Goal: Information Seeking & Learning: Learn about a topic

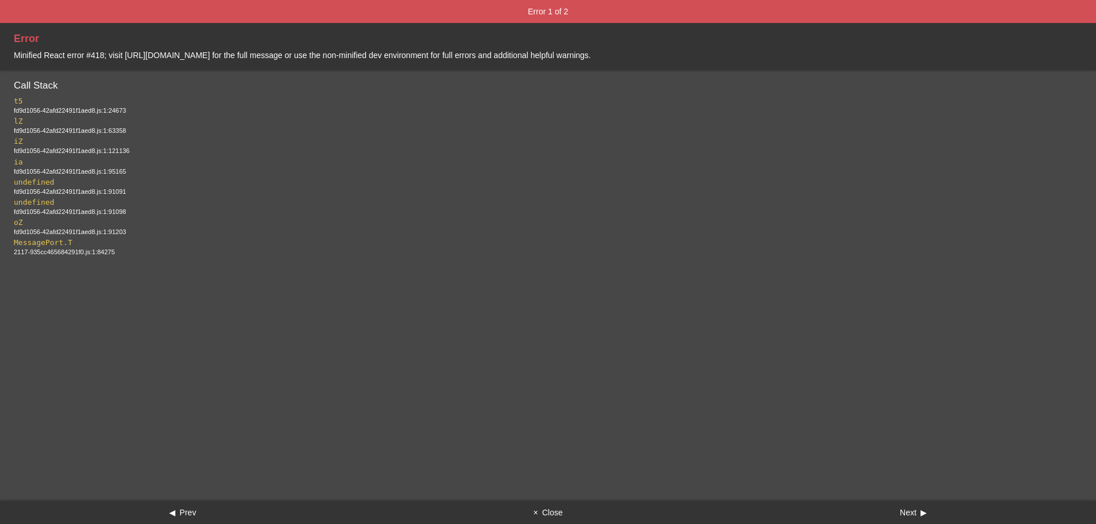
click at [547, 505] on button "× Close" at bounding box center [547, 512] width 365 height 23
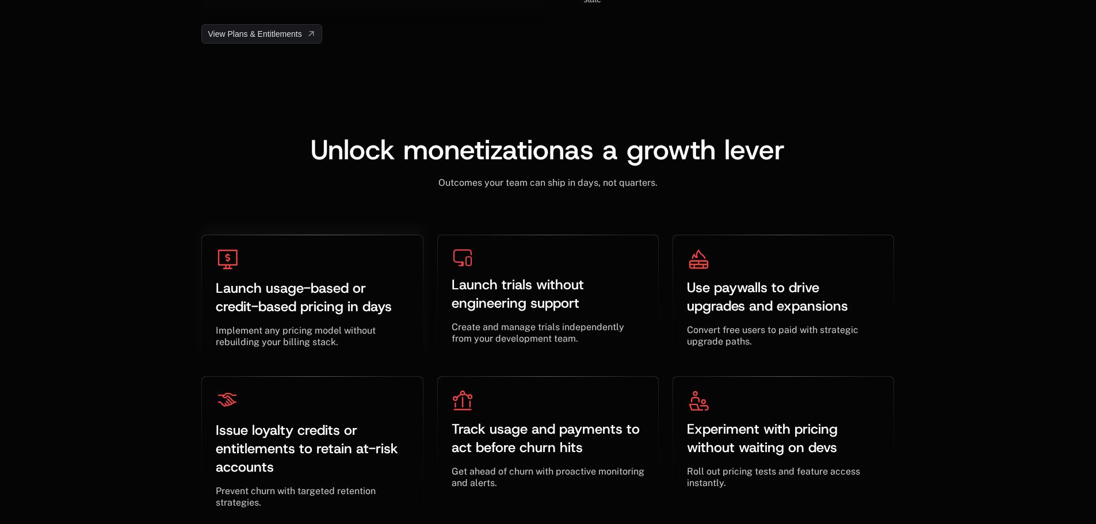
scroll to position [3342, 0]
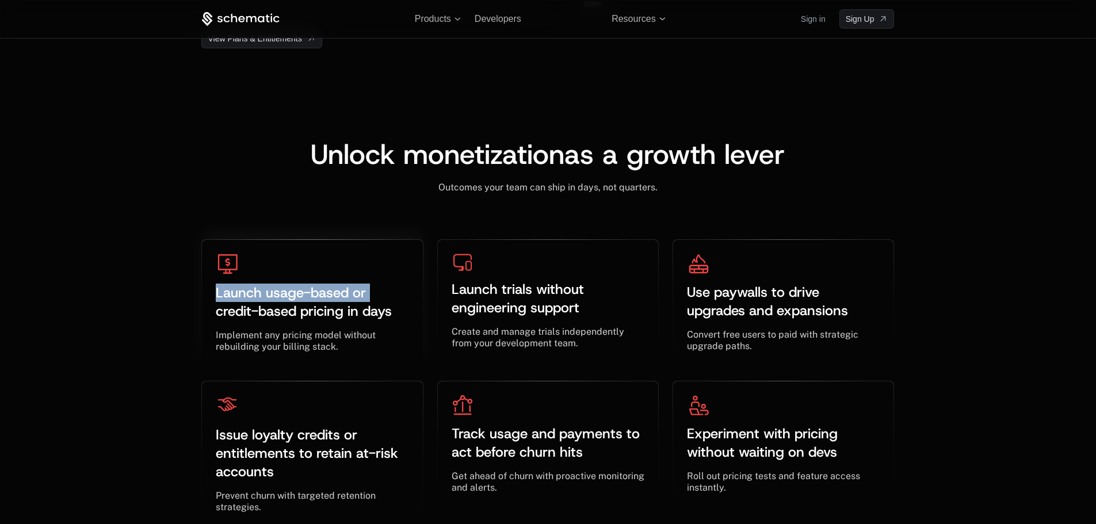
drag, startPoint x: 178, startPoint y: 254, endPoint x: 416, endPoint y: 288, distance: 240.1
click at [416, 288] on div "Unlock monetization as a growth lever ﻿ Outcomes your team can ship in days, no…" at bounding box center [548, 334] width 748 height 388
click at [587, 239] on div "Launch trials without engineering support ﻿ ﻿ Create and manage trials independ…" at bounding box center [548, 301] width 222 height 125
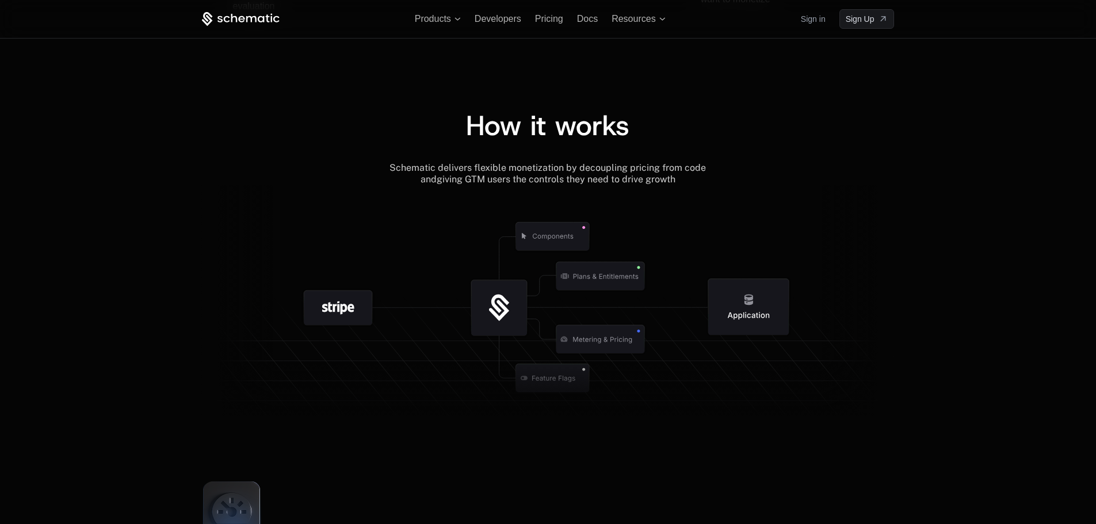
scroll to position [1155, 0]
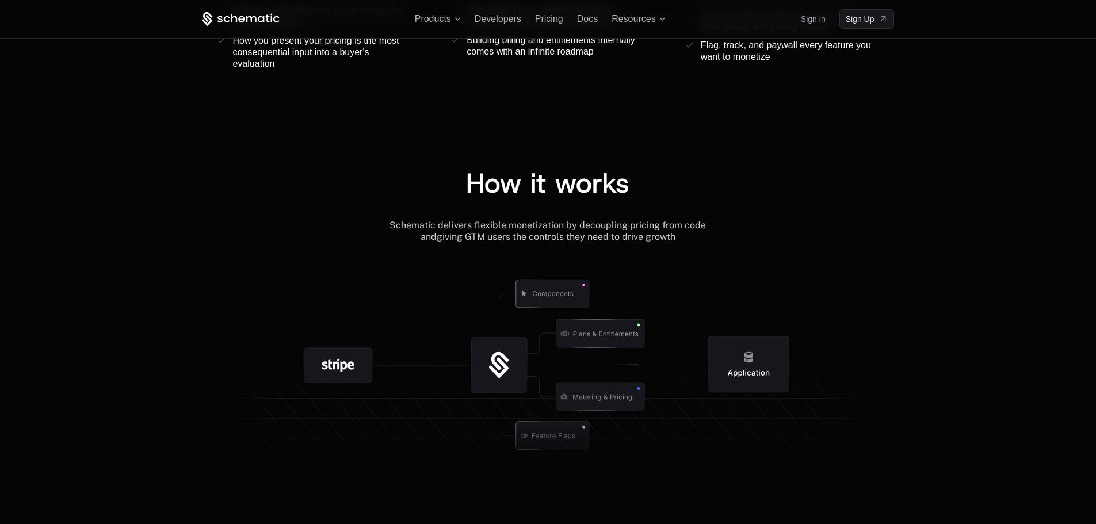
drag, startPoint x: 506, startPoint y: 354, endPoint x: 412, endPoint y: 385, distance: 98.8
click at [423, 391] on icon at bounding box center [547, 363] width 693 height 241
drag, startPoint x: 322, startPoint y: 369, endPoint x: 509, endPoint y: 365, distance: 187.1
click at [509, 365] on g at bounding box center [574, 435] width 1063 height 403
drag, startPoint x: 497, startPoint y: 369, endPoint x: 436, endPoint y: 386, distance: 63.4
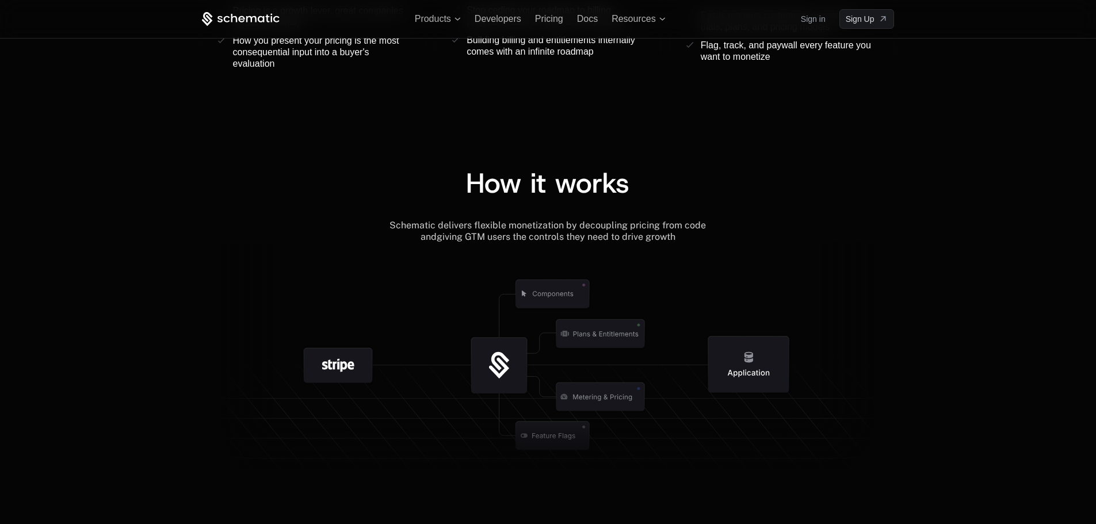
click at [436, 386] on icon at bounding box center [547, 363] width 693 height 241
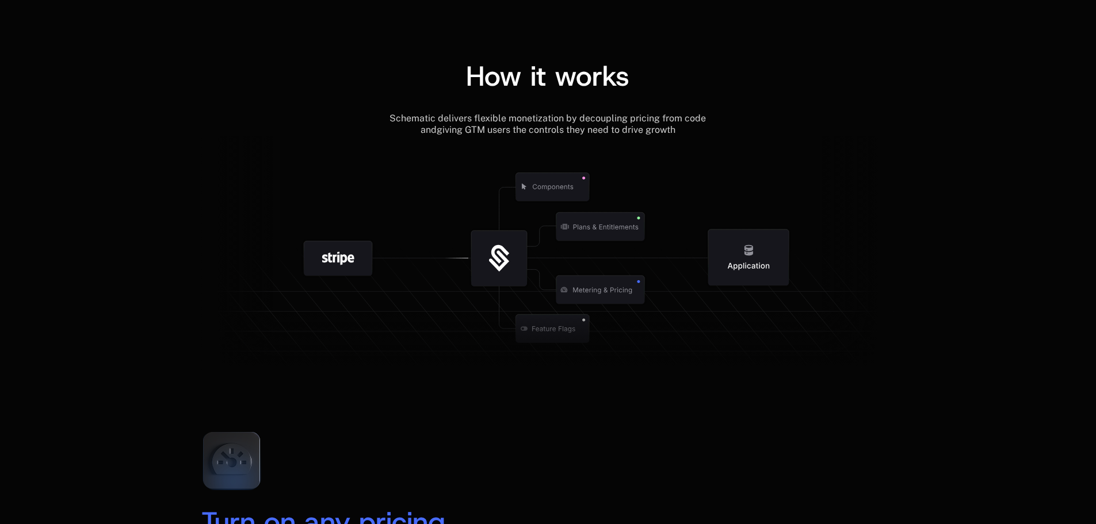
scroll to position [1270, 0]
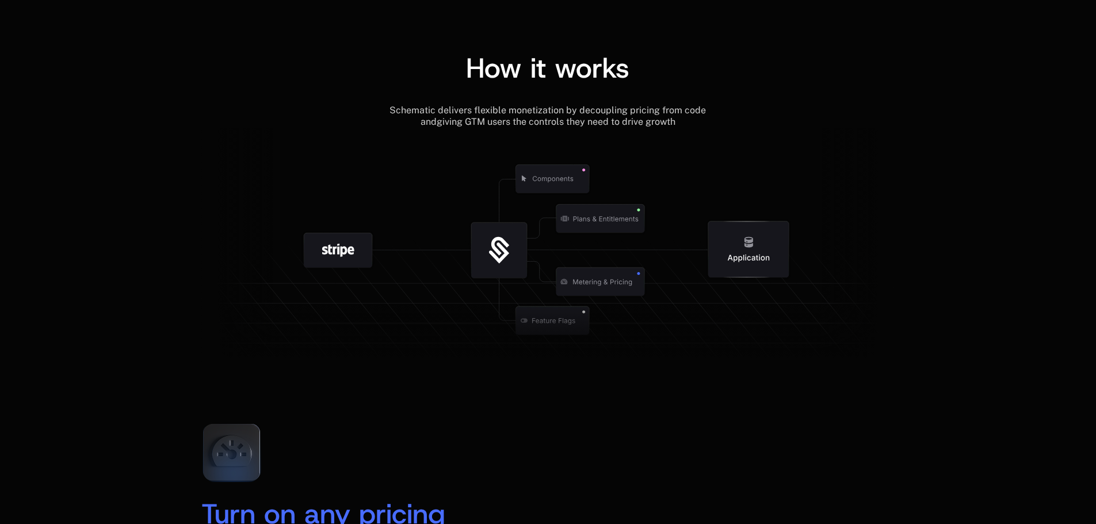
drag, startPoint x: 325, startPoint y: 253, endPoint x: 365, endPoint y: 249, distance: 40.4
click at [365, 249] on icon at bounding box center [338, 251] width 68 height 35
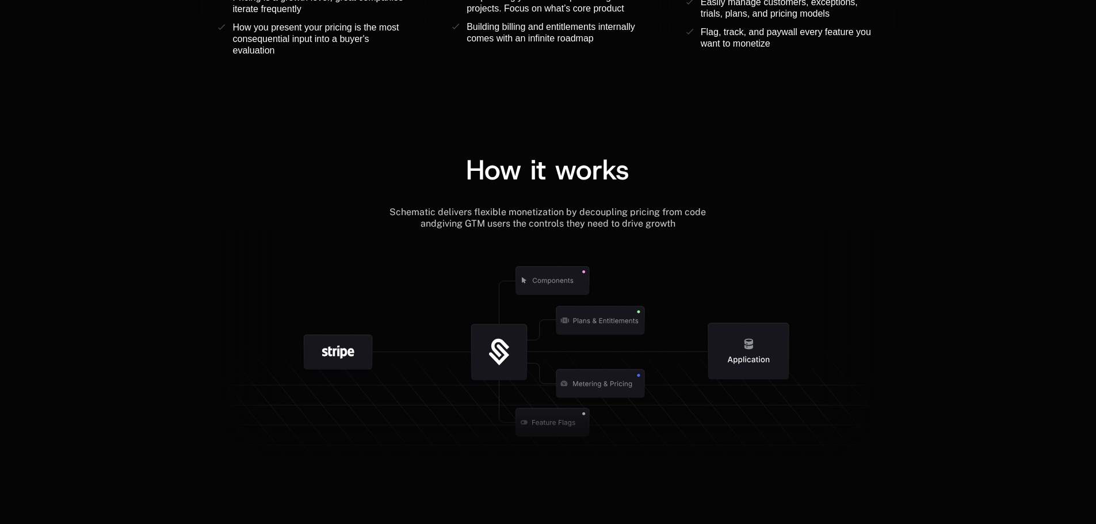
scroll to position [1213, 0]
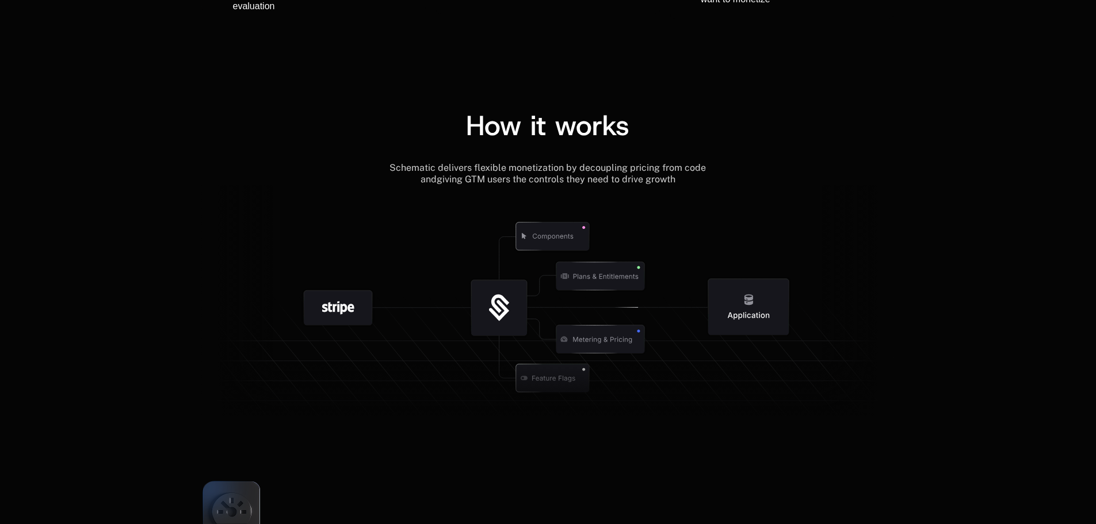
drag, startPoint x: 503, startPoint y: 313, endPoint x: 461, endPoint y: 318, distance: 42.9
click at [461, 318] on g at bounding box center [597, 378] width 1063 height 403
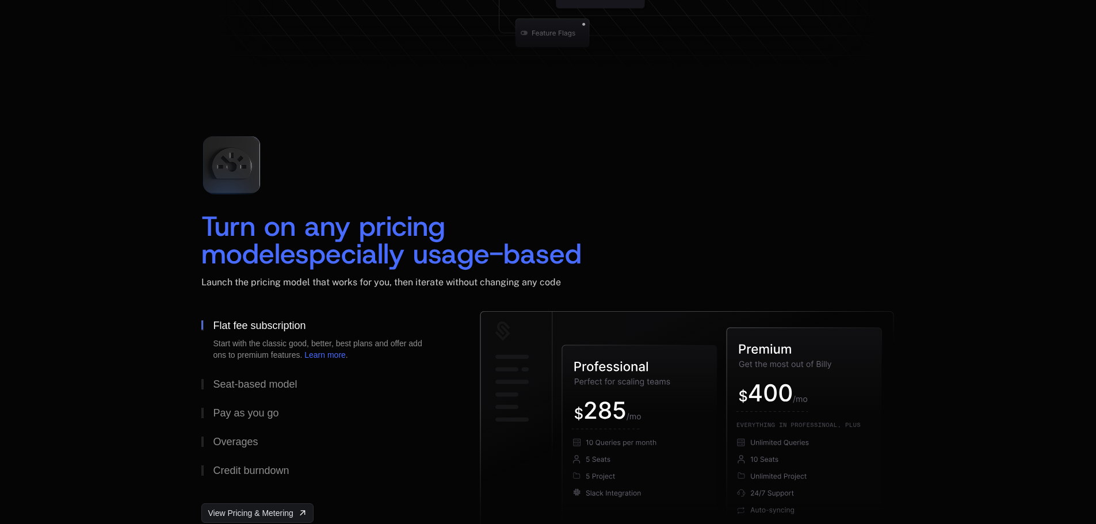
scroll to position [1501, 0]
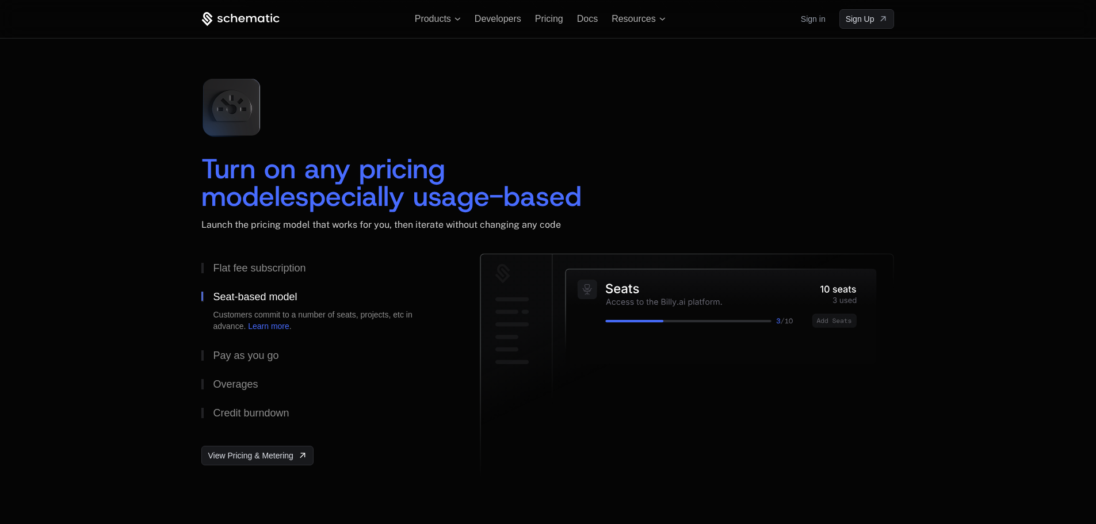
click at [219, 340] on button "Seat-based model Customers commit to a number of seats, projects, etc in advanc…" at bounding box center [322, 312] width 242 height 59
click at [215, 356] on div "Pay as you go" at bounding box center [246, 355] width 66 height 10
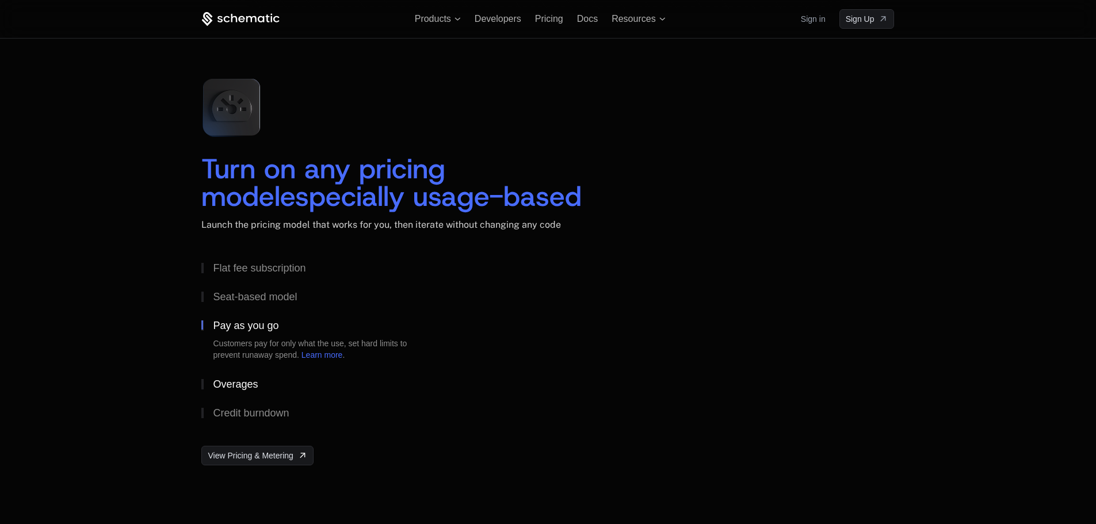
click at [211, 394] on button "Overages" at bounding box center [322, 384] width 242 height 29
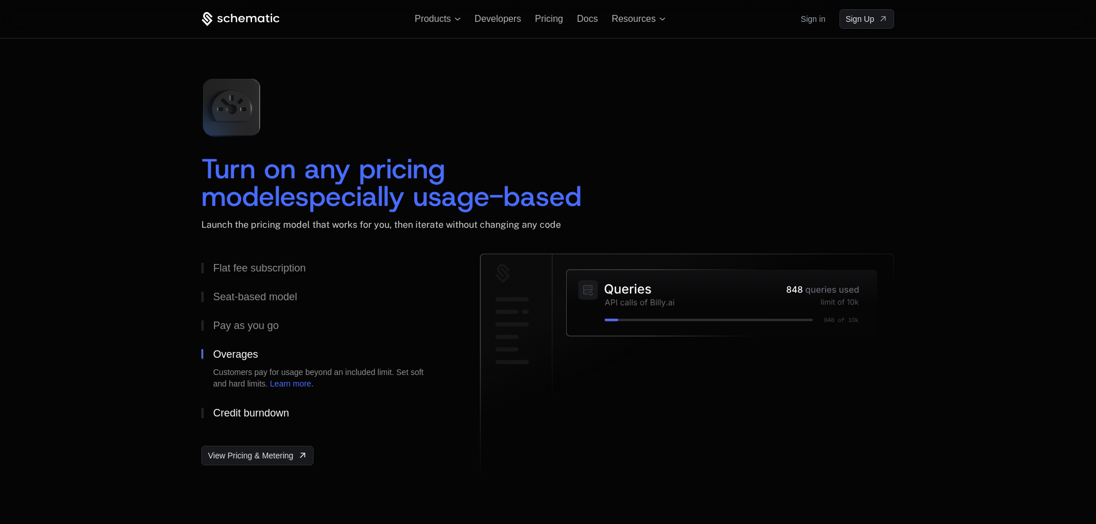
click at [223, 414] on div "Credit burndown" at bounding box center [251, 413] width 76 height 10
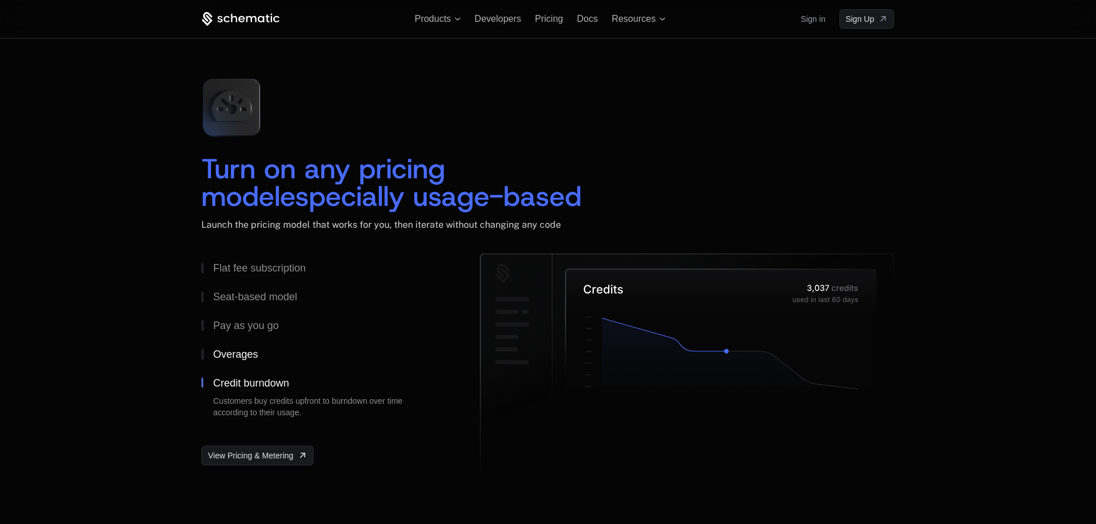
click at [223, 365] on button "Overages" at bounding box center [322, 354] width 242 height 29
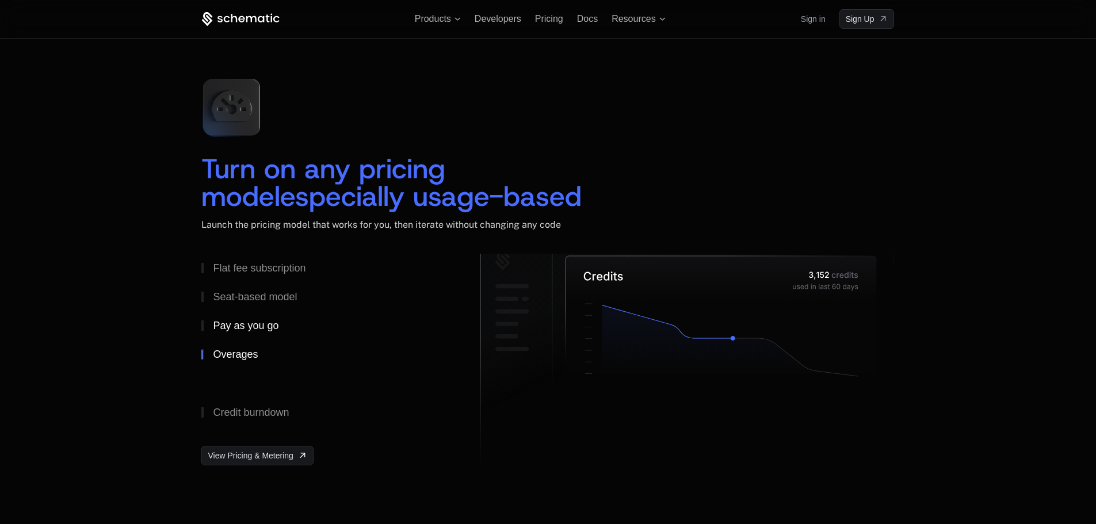
click at [237, 329] on div "Pay as you go" at bounding box center [246, 325] width 66 height 10
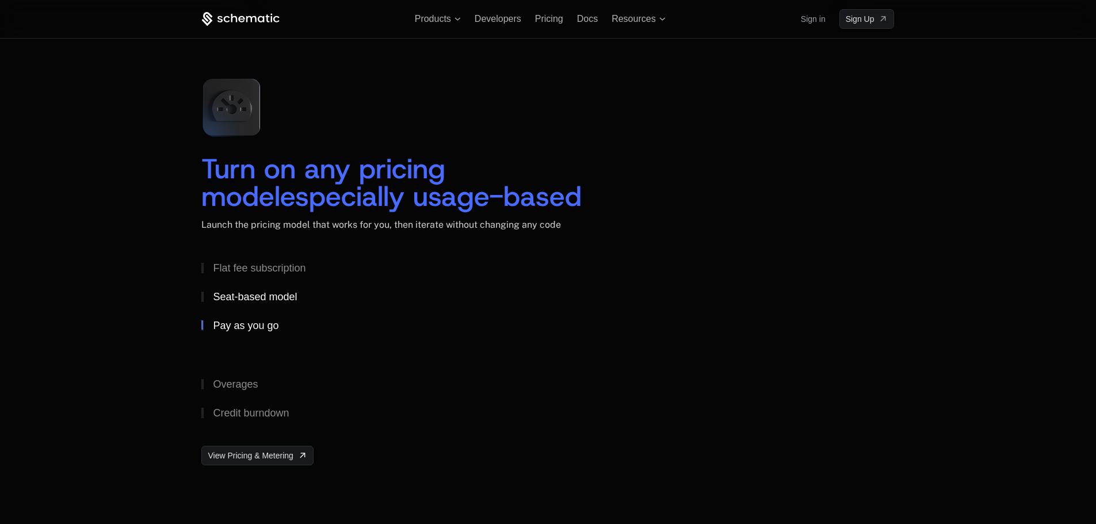
click at [261, 302] on div "Seat-based model" at bounding box center [255, 297] width 84 height 10
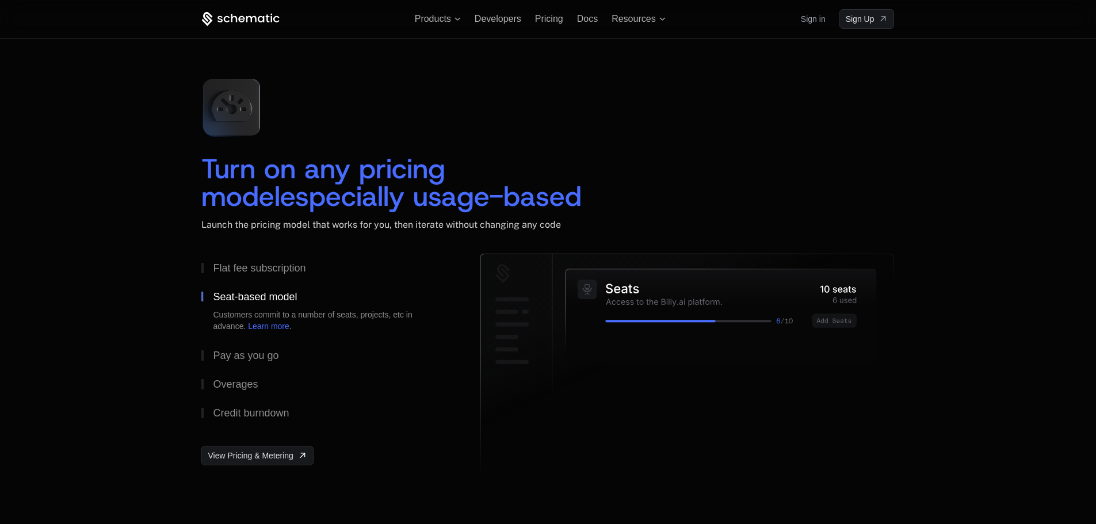
click at [268, 292] on div "Seat-based model" at bounding box center [255, 297] width 84 height 10
drag, startPoint x: 268, startPoint y: 292, endPoint x: 250, endPoint y: 275, distance: 24.8
click at [250, 275] on button "Flat fee subscription" at bounding box center [322, 268] width 242 height 29
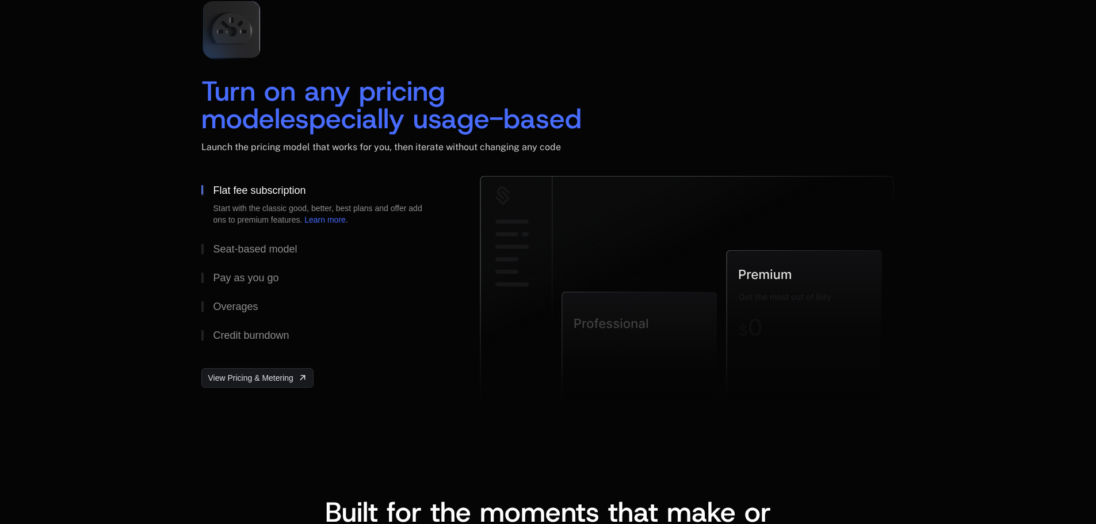
scroll to position [1788, 0]
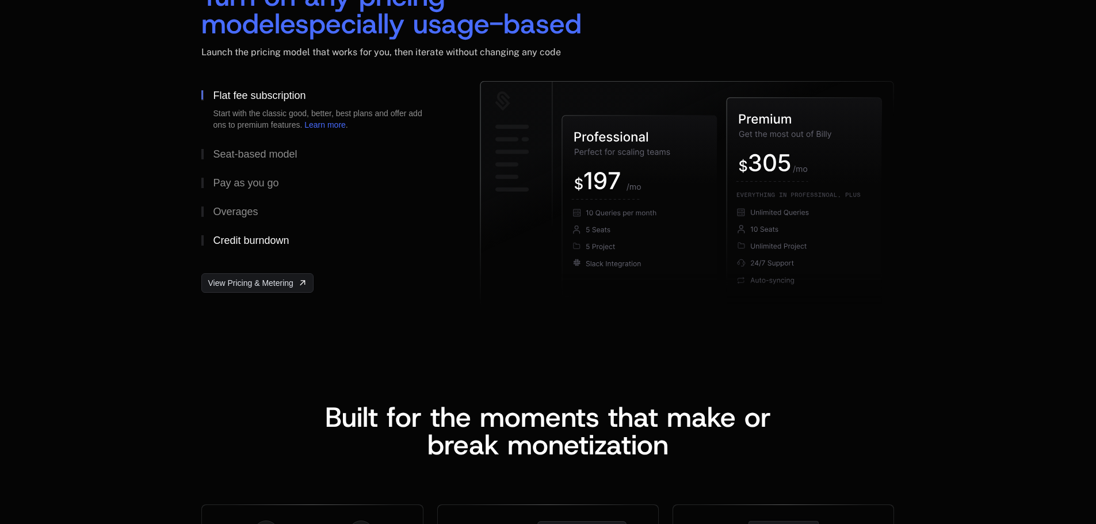
click at [250, 251] on button "Credit burndown" at bounding box center [322, 240] width 242 height 29
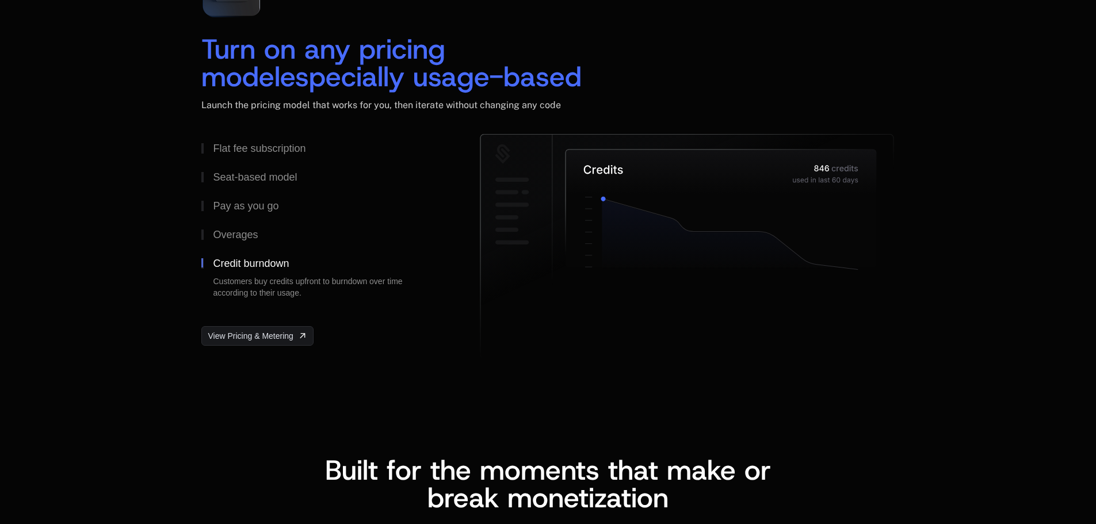
scroll to position [1673, 0]
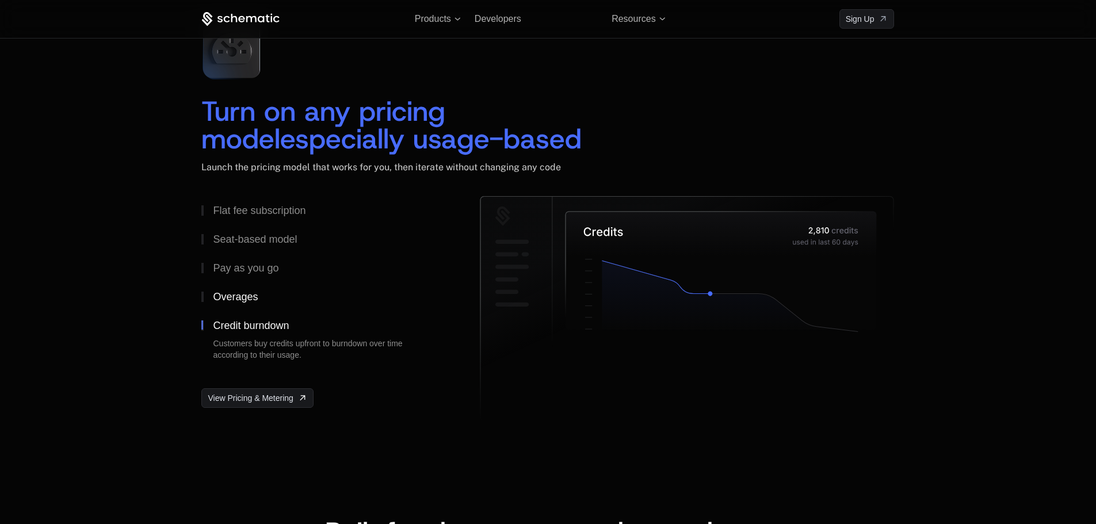
click at [215, 288] on button "Overages" at bounding box center [322, 297] width 242 height 29
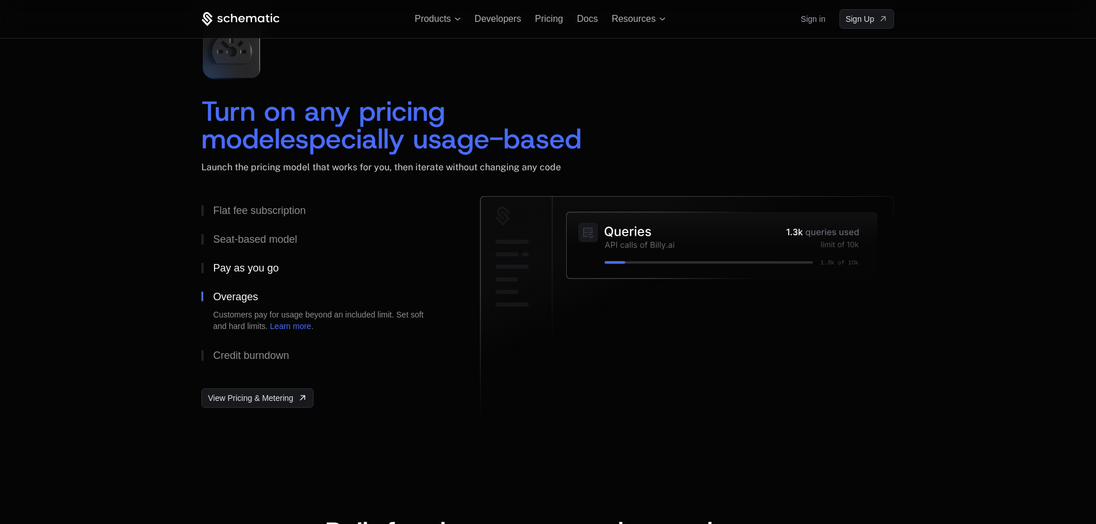
click at [218, 280] on button "Pay as you go" at bounding box center [322, 268] width 242 height 29
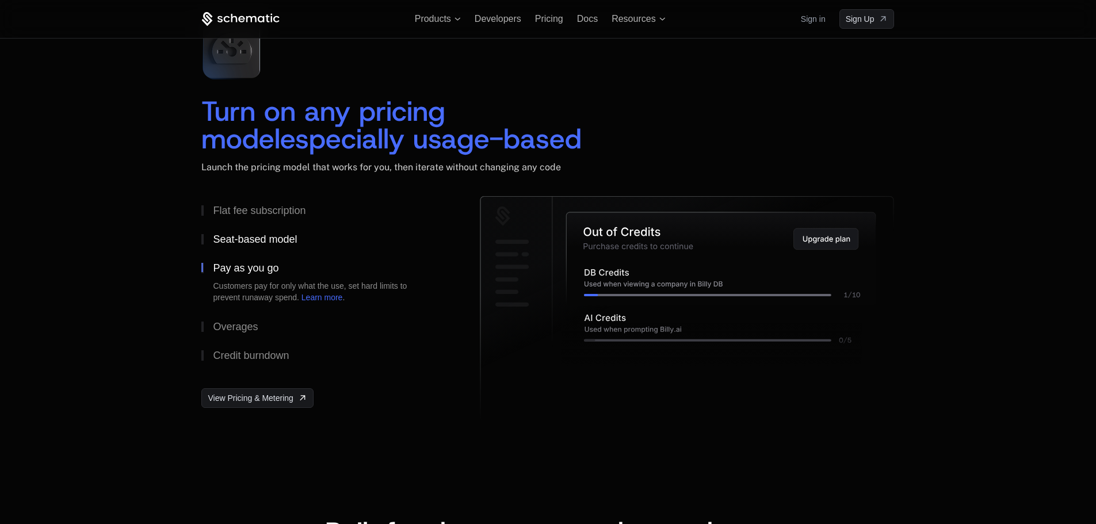
click at [284, 242] on div "Seat-based model" at bounding box center [255, 239] width 84 height 10
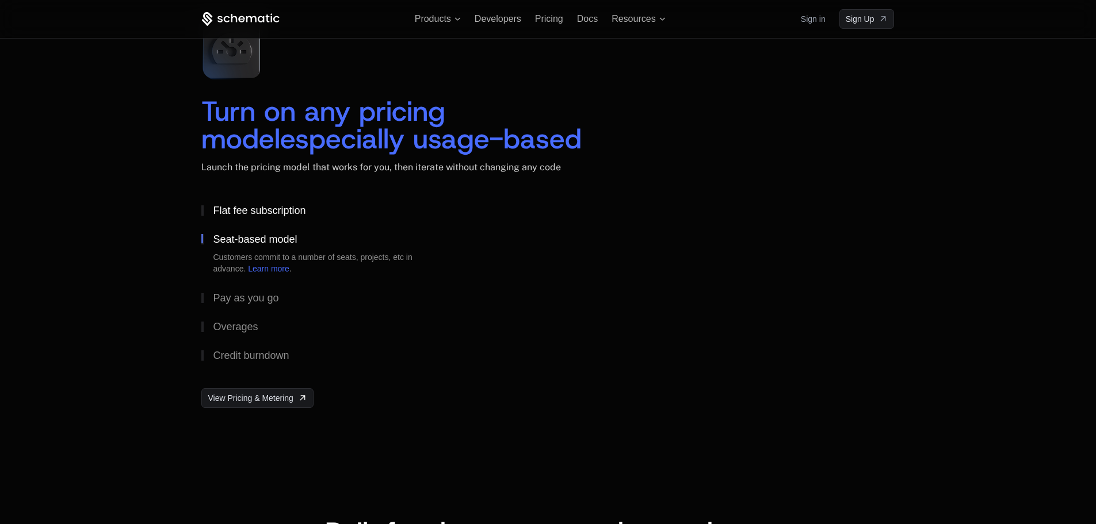
click at [320, 201] on button "Flat fee subscription" at bounding box center [322, 210] width 242 height 29
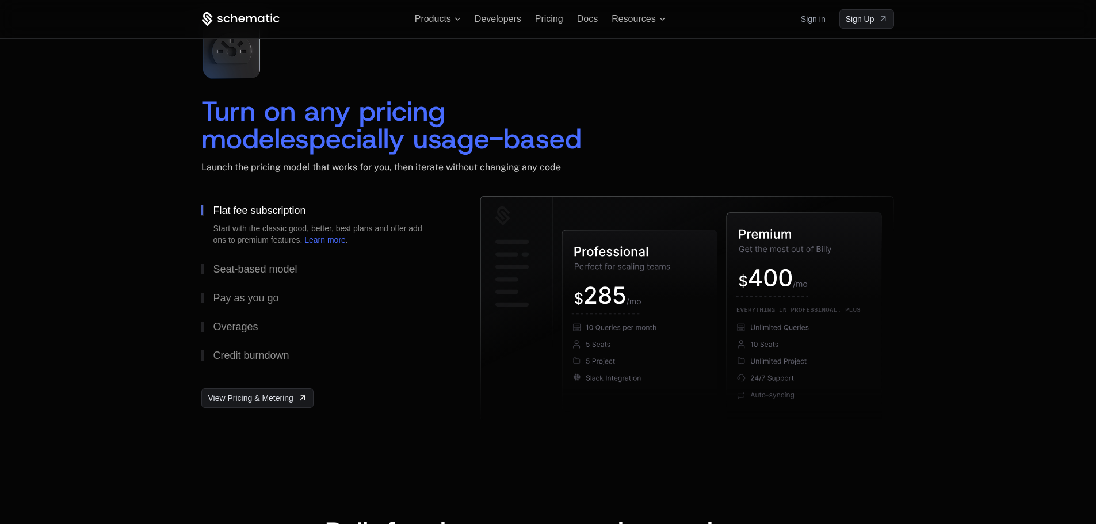
click at [287, 239] on div "Start with the classic good, better, best plans and offer add ons to premium fe…" at bounding box center [322, 234] width 219 height 23
click at [228, 274] on div "Seat-based model" at bounding box center [255, 269] width 84 height 10
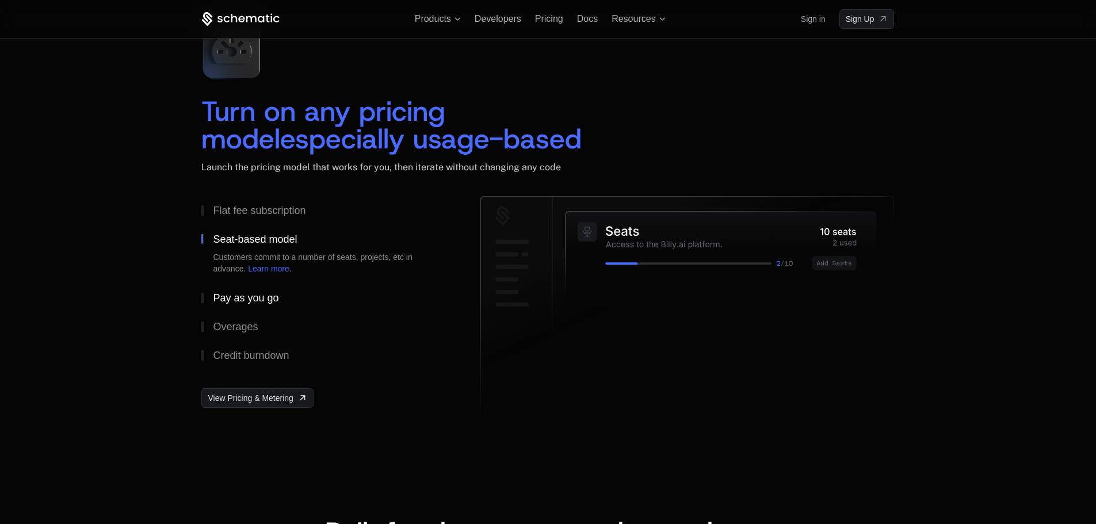
click at [238, 298] on div "Pay as you go" at bounding box center [246, 298] width 66 height 10
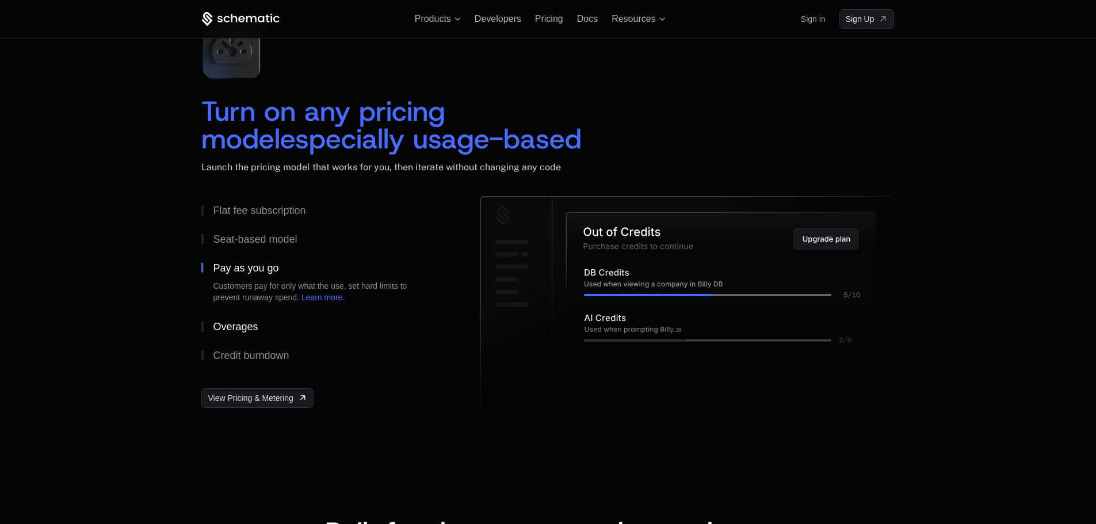
click at [235, 330] on div "Overages" at bounding box center [235, 327] width 45 height 10
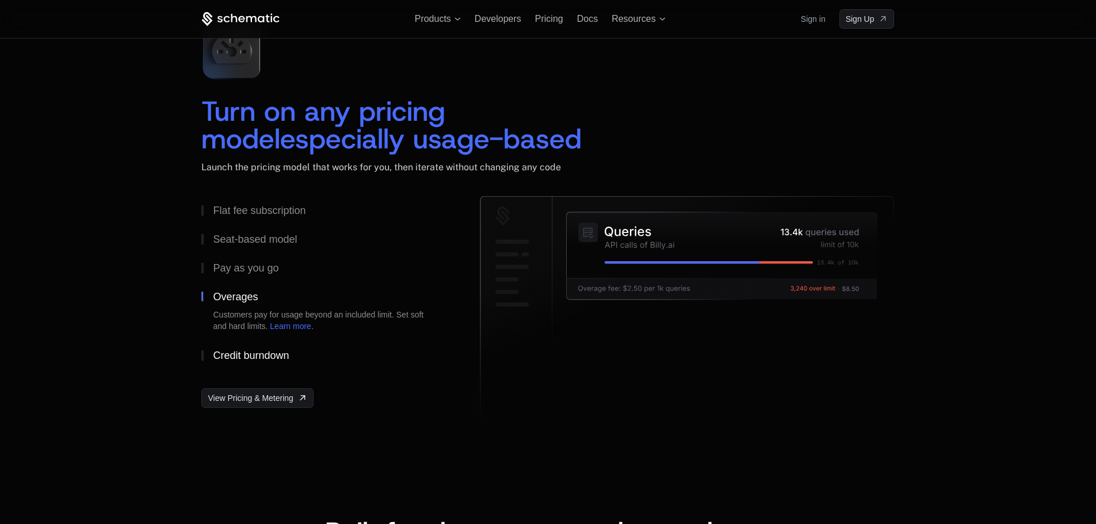
click at [241, 352] on div "Credit burndown" at bounding box center [251, 355] width 76 height 10
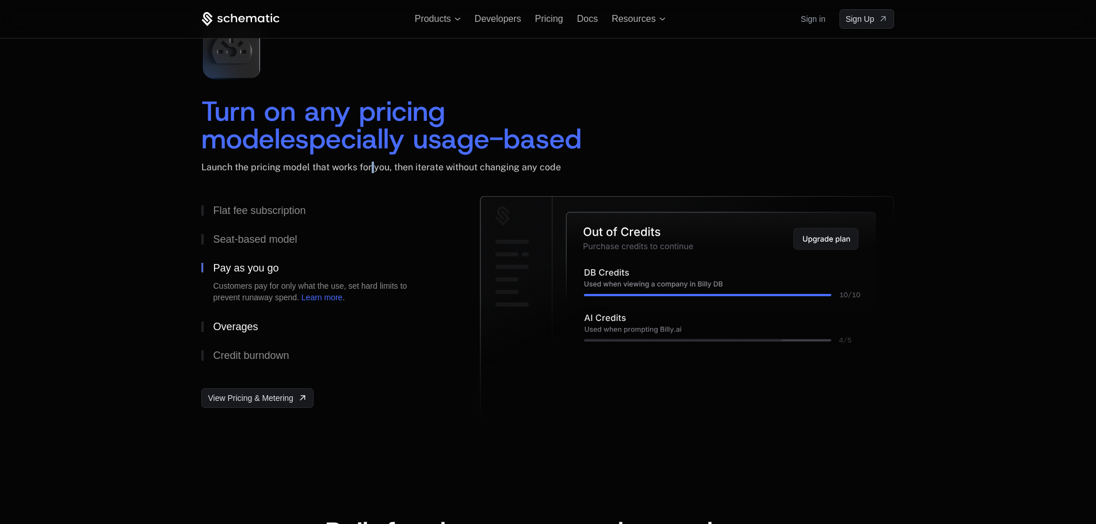
click at [250, 337] on button "Overages" at bounding box center [322, 326] width 242 height 29
